Goal: Task Accomplishment & Management: Complete application form

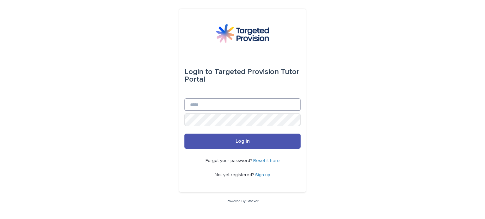
click at [206, 108] on input "Email" at bounding box center [242, 104] width 116 height 13
click at [204, 105] on input "Email" at bounding box center [242, 104] width 116 height 13
type input "**********"
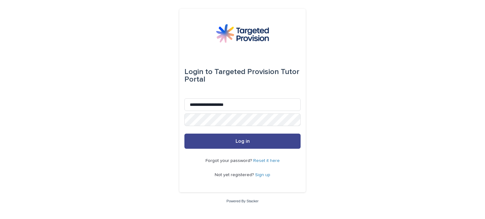
click at [237, 143] on span "Log in" at bounding box center [242, 141] width 14 height 5
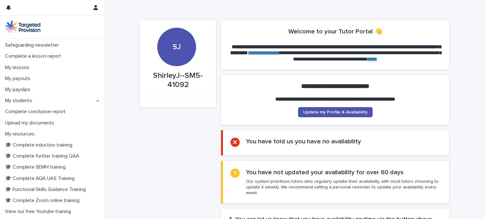
scroll to position [66, 0]
click at [58, 110] on p "Complete conclusive report" at bounding box center [37, 111] width 68 height 6
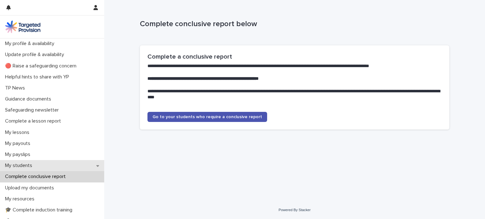
click at [25, 167] on p "My students" at bounding box center [20, 166] width 35 height 6
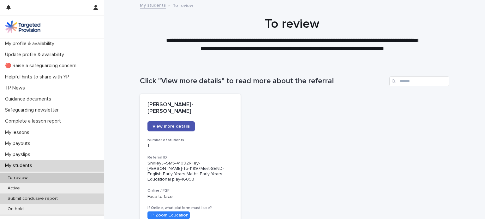
click at [54, 197] on p "Submit conclusive report" at bounding box center [33, 198] width 60 height 5
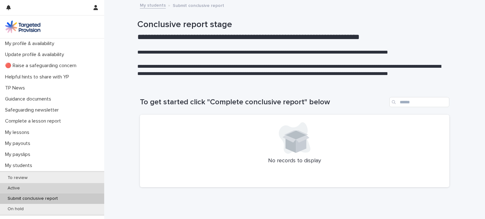
click at [48, 185] on div "Active" at bounding box center [52, 188] width 104 height 10
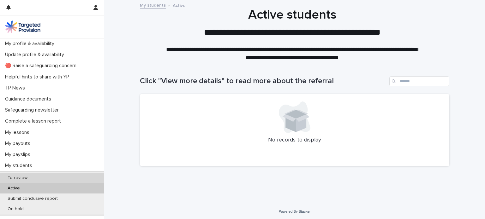
click at [50, 177] on div "To review" at bounding box center [52, 178] width 104 height 10
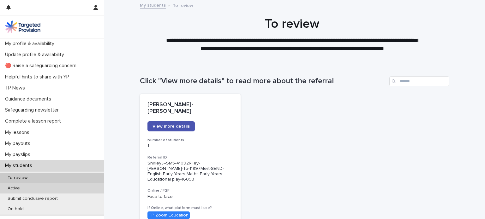
click at [46, 189] on div "Active" at bounding box center [52, 188] width 104 height 10
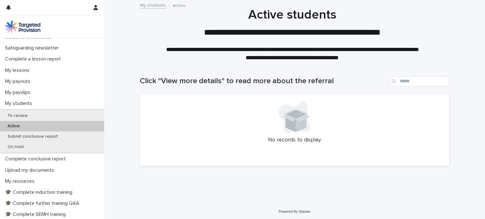
scroll to position [64, 0]
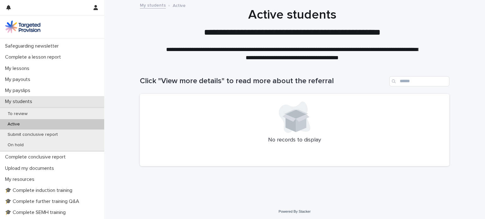
click at [26, 102] on p "My students" at bounding box center [20, 102] width 35 height 6
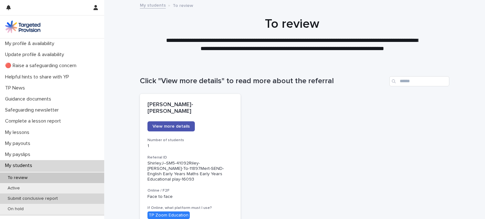
click at [20, 200] on p "Submit conclusive report" at bounding box center [33, 198] width 60 height 5
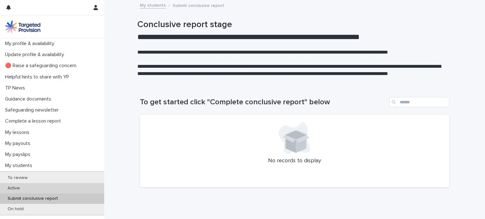
click at [18, 189] on p "Active" at bounding box center [14, 188] width 22 height 5
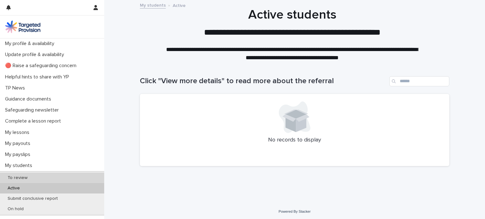
click at [22, 177] on p "To review" at bounding box center [18, 177] width 30 height 5
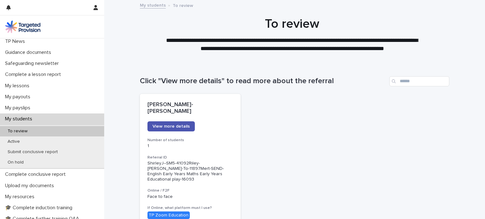
scroll to position [45, 0]
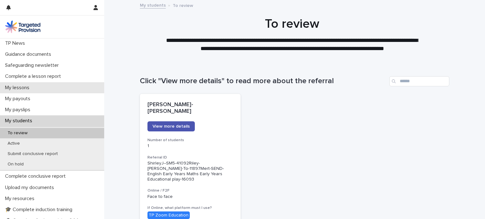
click at [25, 87] on p "My lessons" at bounding box center [19, 88] width 32 height 6
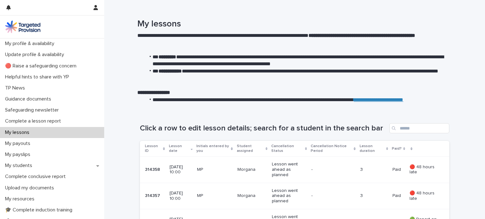
click at [247, 170] on p "Morgana" at bounding box center [252, 169] width 30 height 5
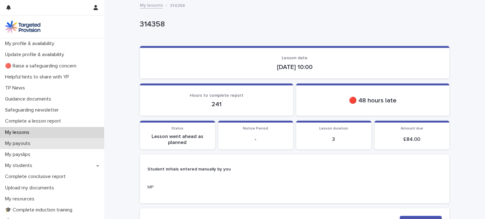
click at [21, 146] on p "My payouts" at bounding box center [19, 144] width 33 height 6
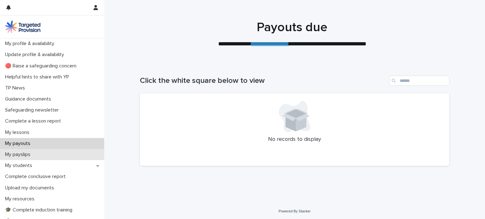
click at [21, 154] on p "My payslips" at bounding box center [19, 155] width 33 height 6
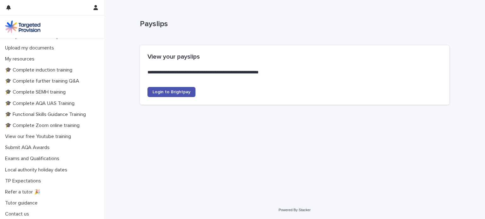
scroll to position [141, 0]
click at [53, 136] on p "View our free Youtube training" at bounding box center [40, 136] width 74 height 6
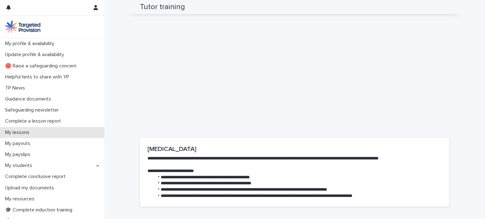
click at [20, 132] on p "My lessons" at bounding box center [19, 133] width 32 height 6
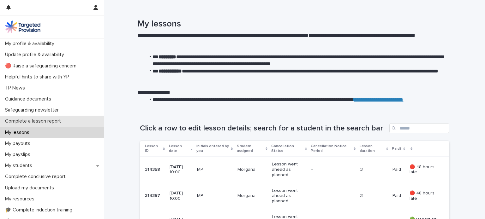
click at [36, 122] on p "Complete a lesson report" at bounding box center [34, 121] width 63 height 6
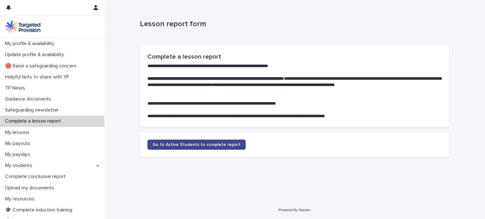
click at [191, 147] on link "Go to Active Students to complete report" at bounding box center [196, 145] width 98 height 10
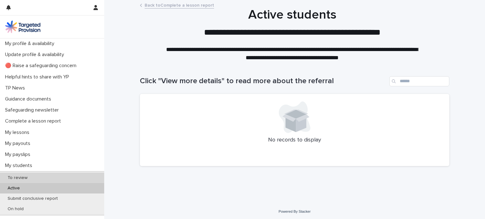
click at [19, 180] on p "To review" at bounding box center [18, 177] width 30 height 5
